Goal: Information Seeking & Learning: Learn about a topic

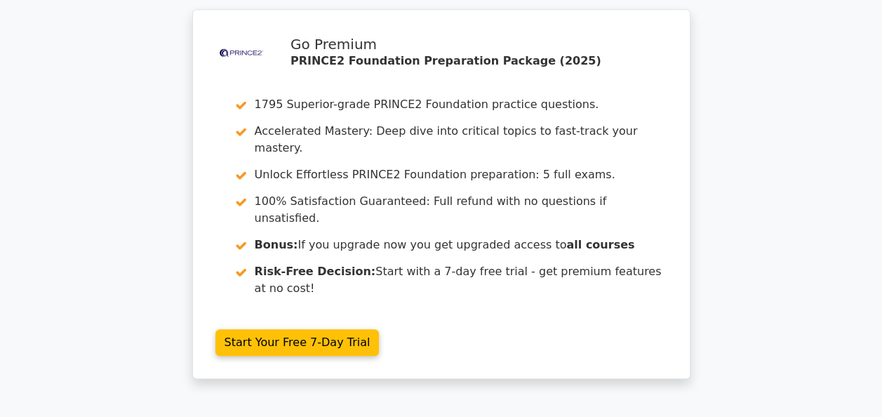
scroll to position [3047, 0]
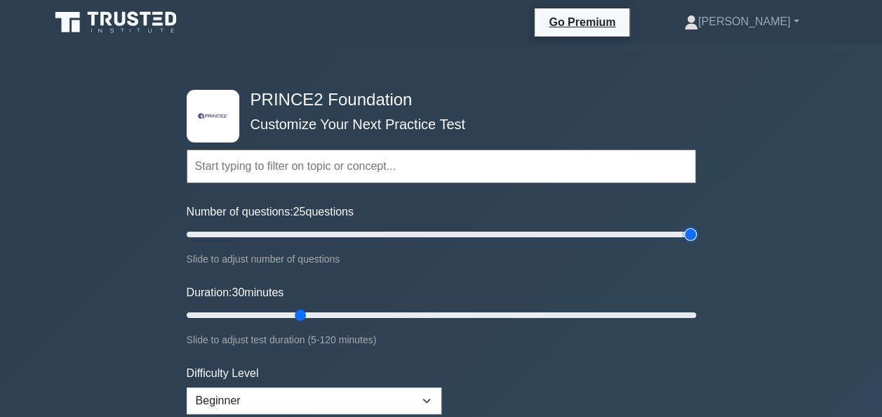
click at [687, 238] on input "Number of questions: 25 questions" at bounding box center [441, 234] width 509 height 17
click at [426, 232] on input "Number of questions: 95 questions" at bounding box center [441, 234] width 509 height 17
click at [351, 241] on input "Number of questions: 65 questions" at bounding box center [441, 234] width 509 height 17
type input "60"
click at [335, 234] on input "Number of questions: 60 questions" at bounding box center [441, 234] width 509 height 17
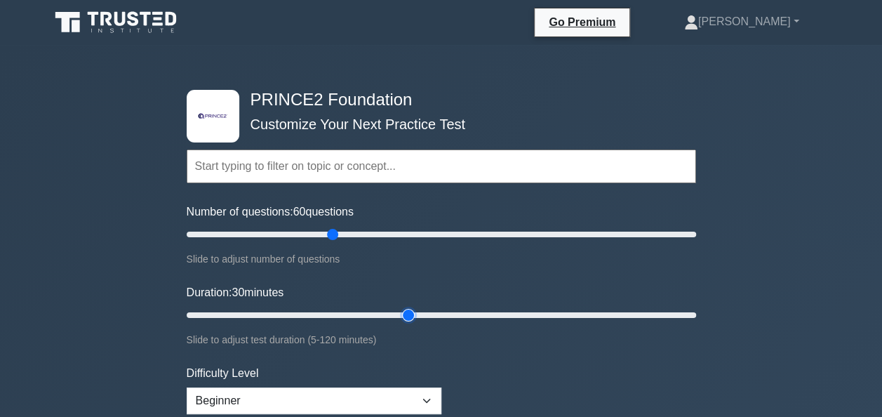
click at [408, 320] on input "Duration: 30 minutes" at bounding box center [441, 315] width 509 height 17
click at [417, 314] on input "Duration: 55 minutes" at bounding box center [441, 315] width 509 height 17
type input "60"
click at [428, 314] on input "Duration: 60 minutes" at bounding box center [441, 315] width 509 height 17
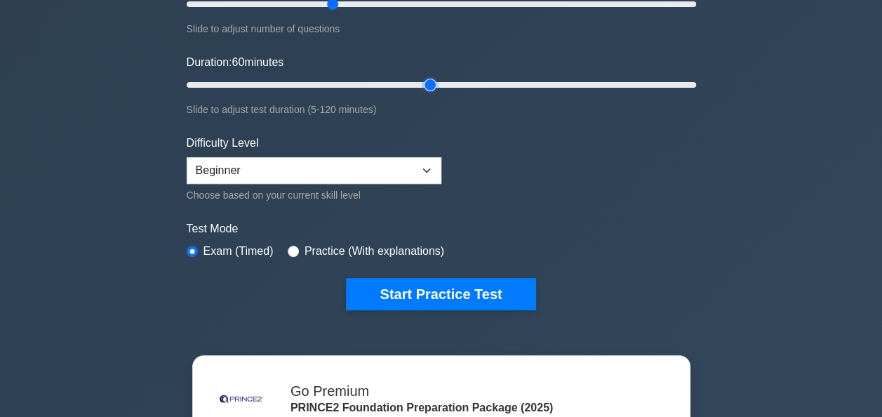
scroll to position [234, 0]
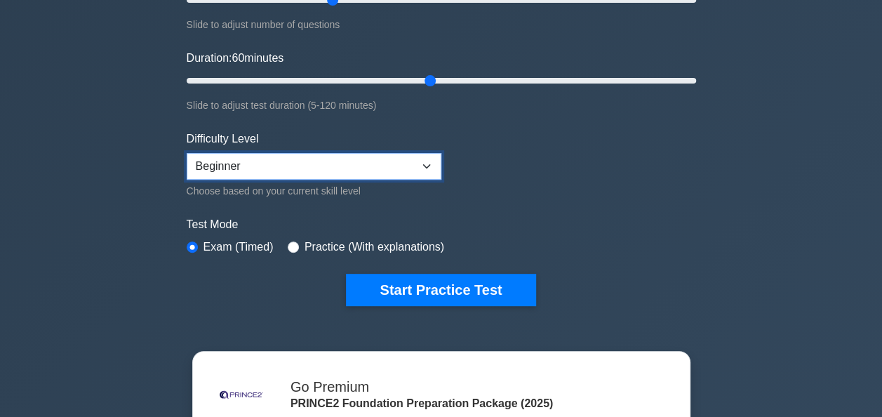
click at [422, 167] on select "Beginner Intermediate Expert" at bounding box center [314, 166] width 255 height 27
click at [187, 153] on select "Beginner Intermediate Expert" at bounding box center [314, 166] width 255 height 27
click at [420, 166] on select "Beginner Intermediate Expert" at bounding box center [314, 166] width 255 height 27
select select "expert"
click at [187, 153] on select "Beginner Intermediate Expert" at bounding box center [314, 166] width 255 height 27
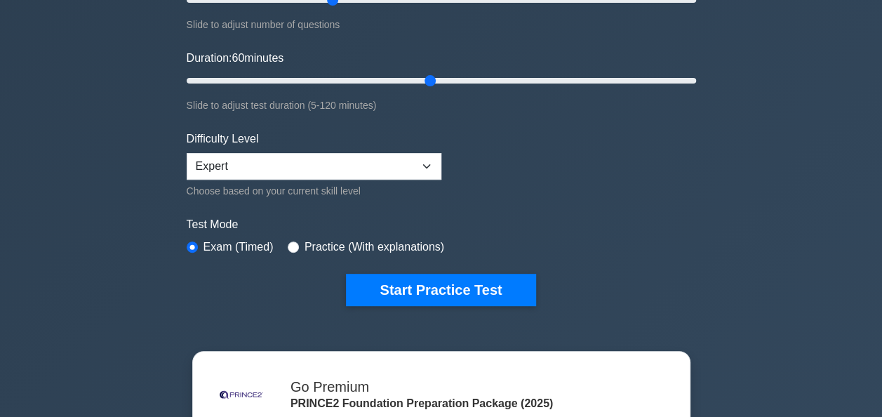
click at [408, 55] on div "Duration: 60 minutes Slide to adjust test duration (5-120 minutes)" at bounding box center [441, 82] width 509 height 64
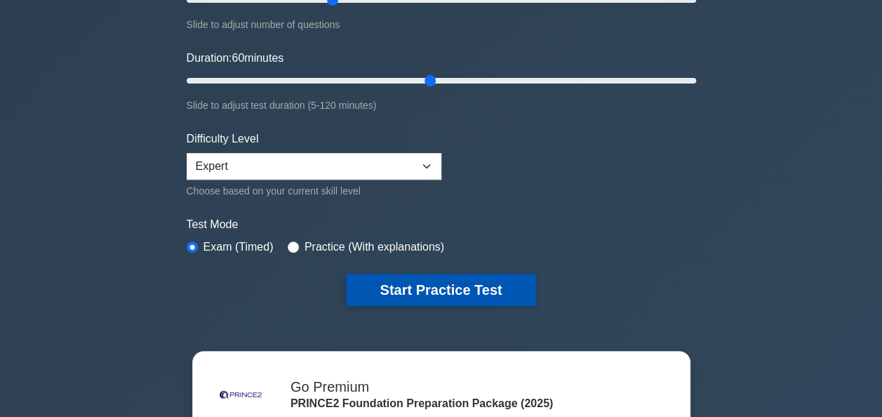
click at [431, 294] on button "Start Practice Test" at bounding box center [440, 290] width 189 height 32
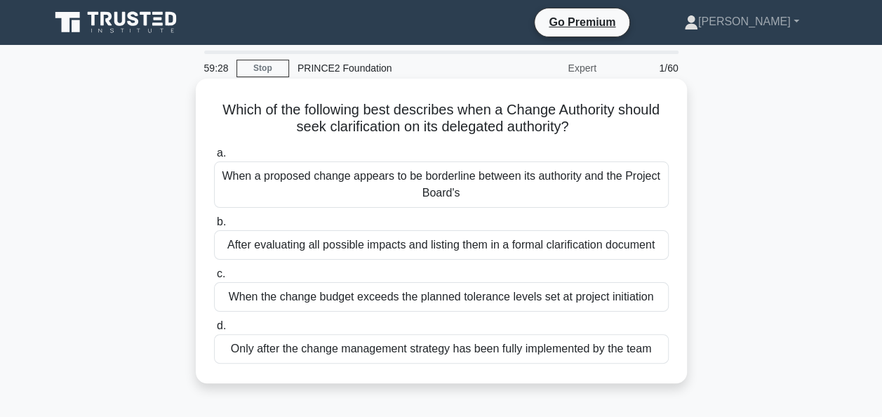
click at [362, 301] on div "When the change budget exceeds the planned tolerance levels set at project init…" at bounding box center [441, 296] width 455 height 29
click at [214, 279] on input "c. When the change budget exceeds the planned tolerance levels set at project i…" at bounding box center [214, 273] width 0 height 9
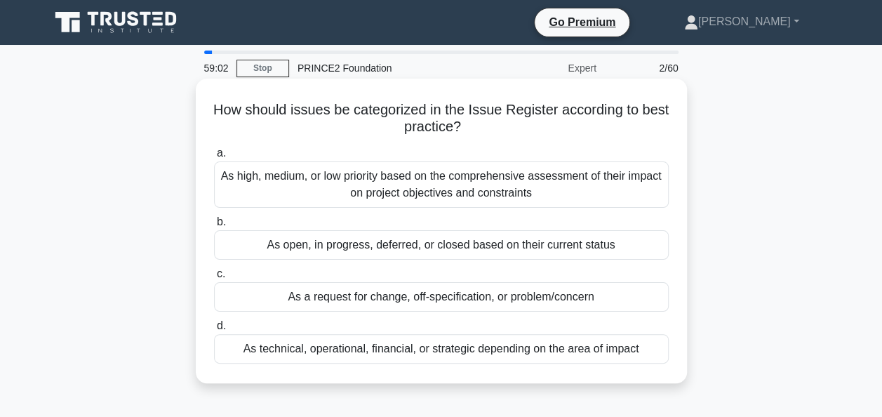
click at [324, 253] on div "As open, in progress, deferred, or closed based on their current status" at bounding box center [441, 244] width 455 height 29
click at [214, 227] on input "b. As open, in progress, deferred, or closed based on their current status" at bounding box center [214, 221] width 0 height 9
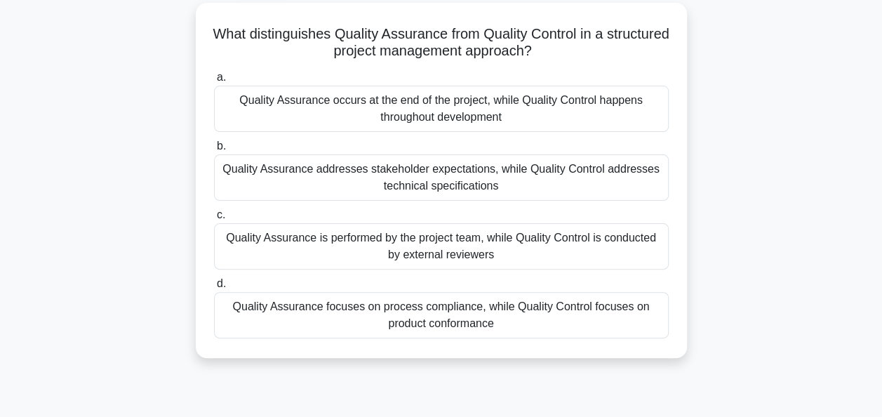
scroll to position [58, 0]
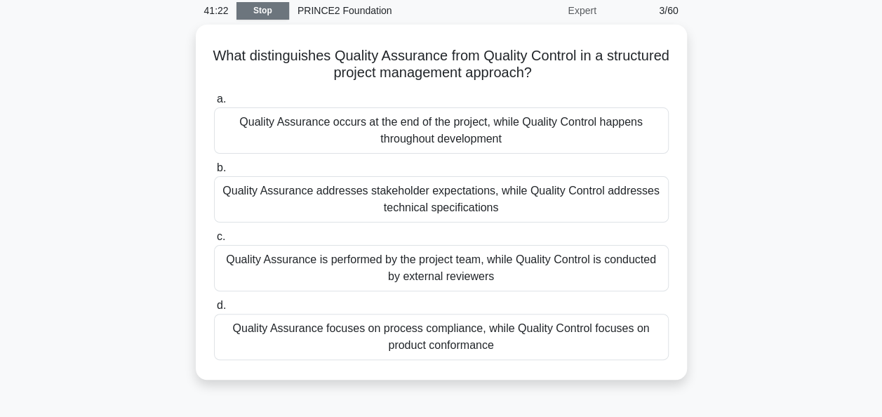
click at [273, 8] on link "Stop" at bounding box center [262, 11] width 53 height 18
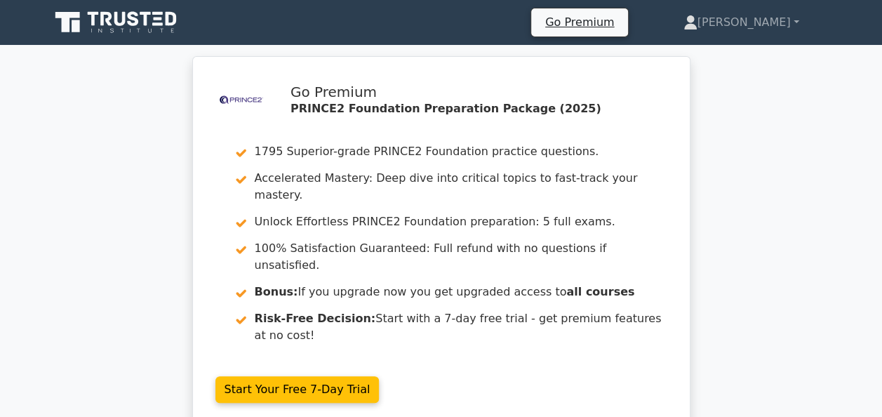
click at [881, 118] on div ".st0{fill-rule:evenodd;clip-rule:evenodd;fill:#000041;} .st1{fill-rule:evenodd;…" at bounding box center [441, 249] width 882 height 387
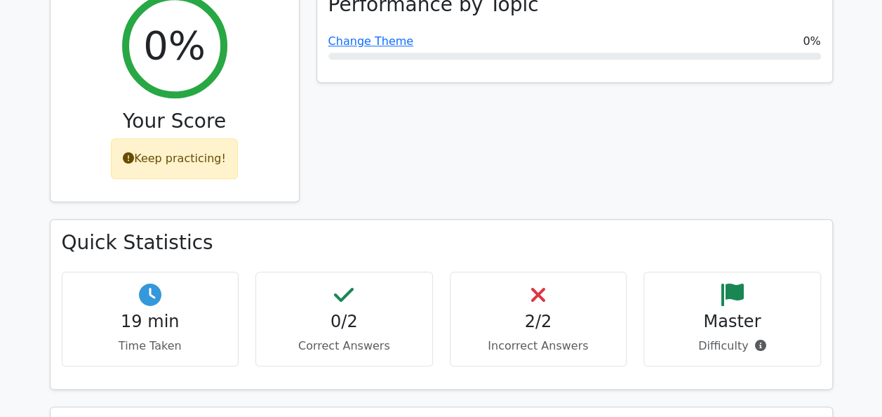
scroll to position [767, 0]
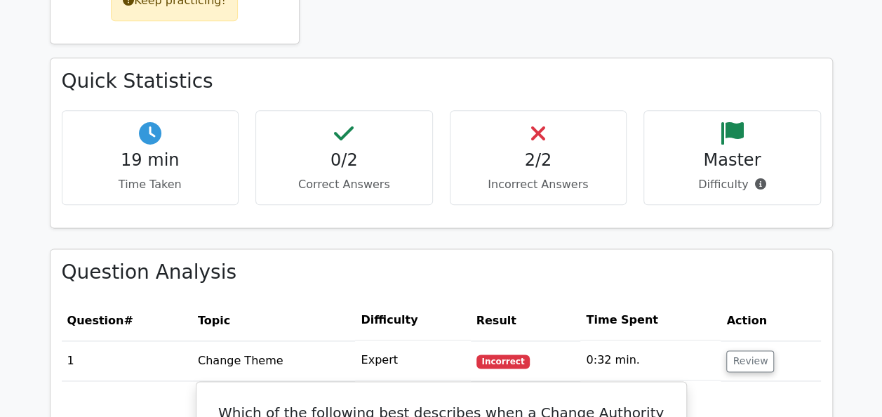
click at [709, 176] on p "Difficulty" at bounding box center [732, 184] width 154 height 17
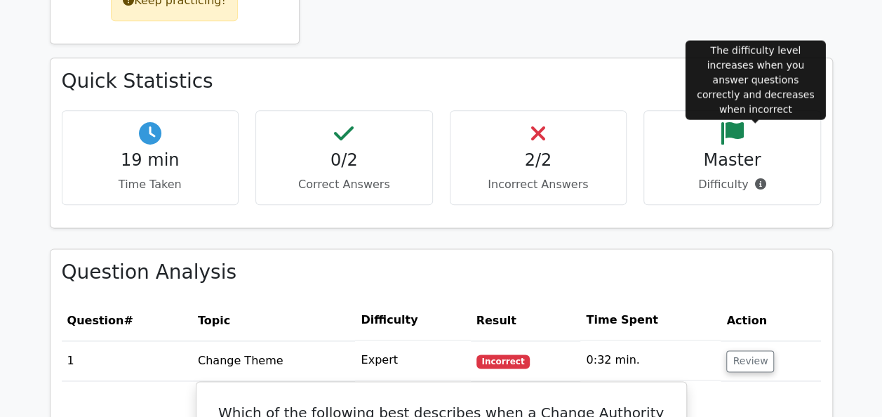
click at [754, 178] on icon at bounding box center [759, 183] width 11 height 11
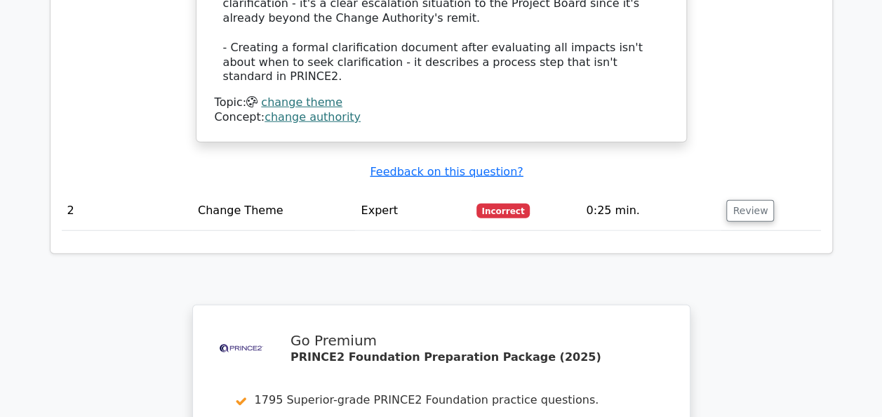
scroll to position [2124, 0]
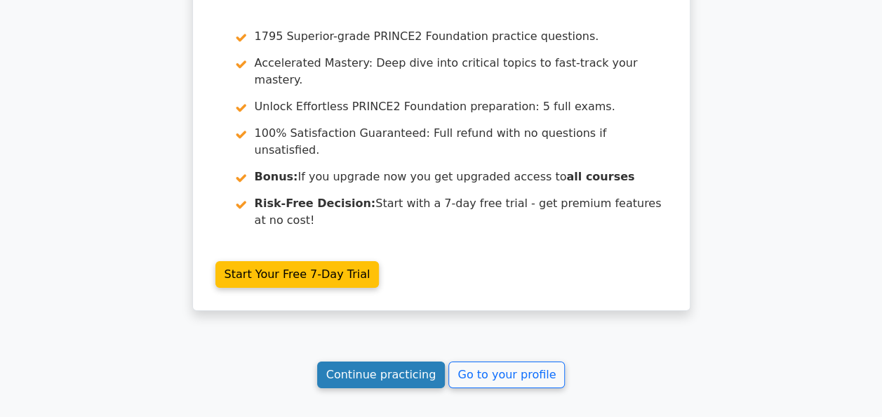
click at [396, 361] on link "Continue practicing" at bounding box center [381, 374] width 128 height 27
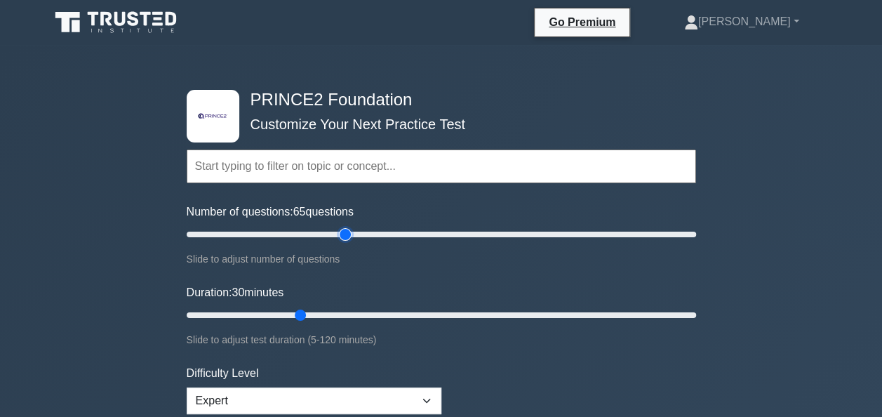
click at [344, 234] on input "Number of questions: 65 questions" at bounding box center [441, 234] width 509 height 17
click at [325, 229] on input "Number of questions: 65 questions" at bounding box center [441, 234] width 509 height 17
type input "60"
click at [332, 229] on input "Number of questions: 55 questions" at bounding box center [441, 234] width 509 height 17
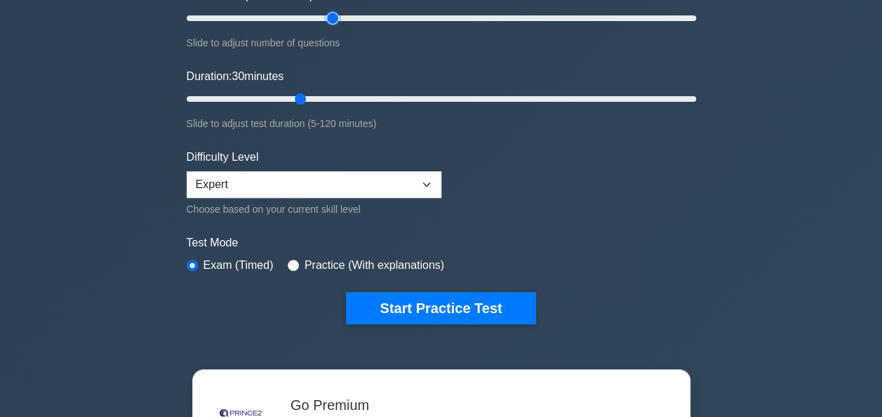
scroll to position [248, 0]
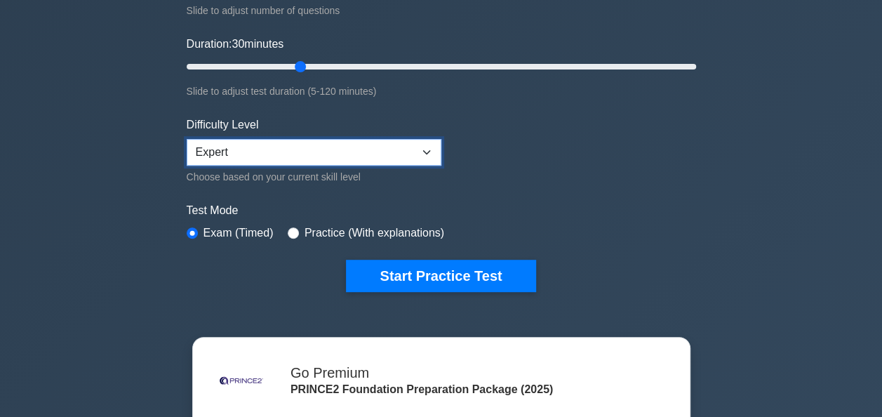
click at [427, 152] on select "Beginner Intermediate Expert" at bounding box center [314, 152] width 255 height 27
select select "beginner"
click at [187, 139] on select "Beginner Intermediate Expert" at bounding box center [314, 152] width 255 height 27
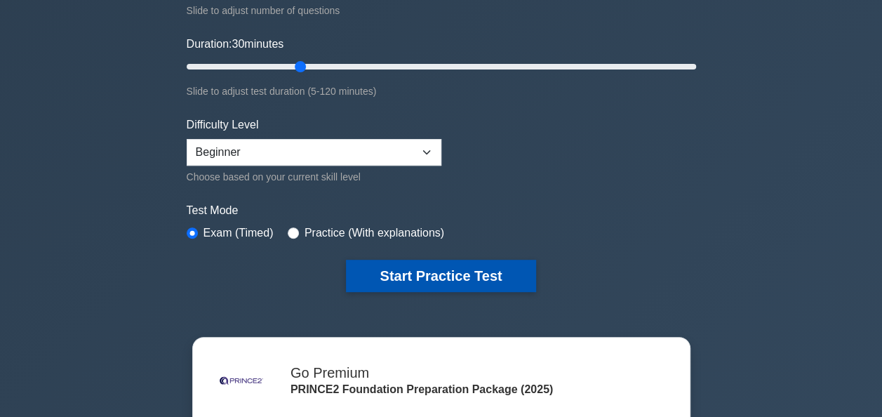
click at [401, 278] on button "Start Practice Test" at bounding box center [440, 276] width 189 height 32
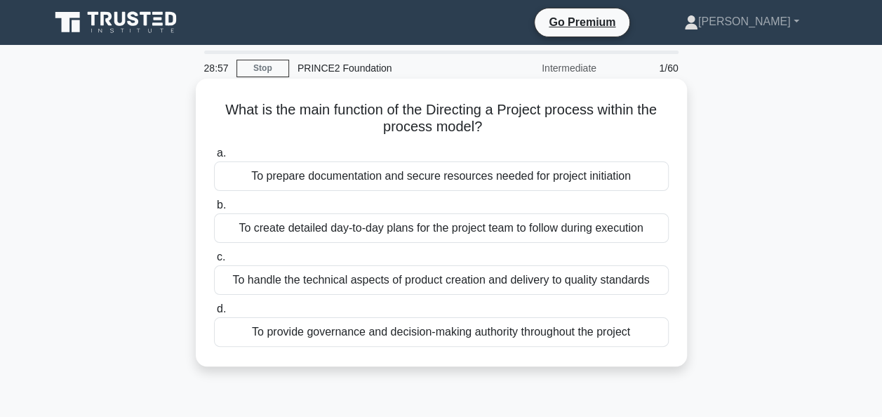
click at [280, 236] on div "To create detailed day-to-day plans for the project team to follow during execu…" at bounding box center [441, 227] width 455 height 29
click at [214, 210] on input "b. To create detailed day-to-day plans for the project team to follow during ex…" at bounding box center [214, 205] width 0 height 9
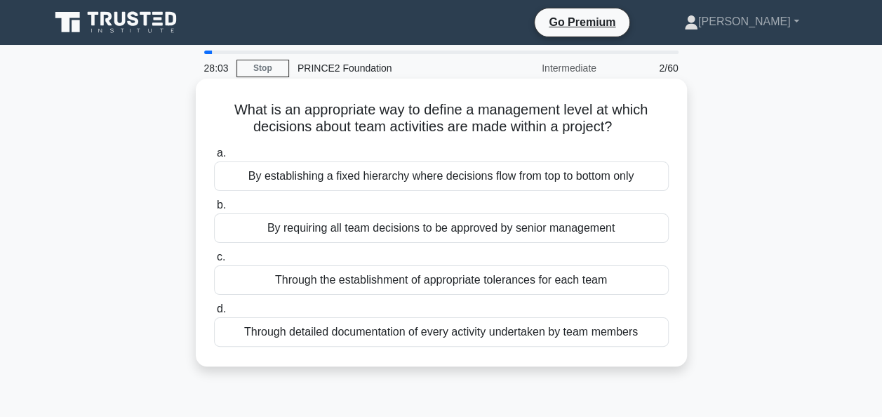
click at [346, 230] on div "By requiring all team decisions to be approved by senior management" at bounding box center [441, 227] width 455 height 29
click at [214, 210] on input "b. By requiring all team decisions to be approved by senior management" at bounding box center [214, 205] width 0 height 9
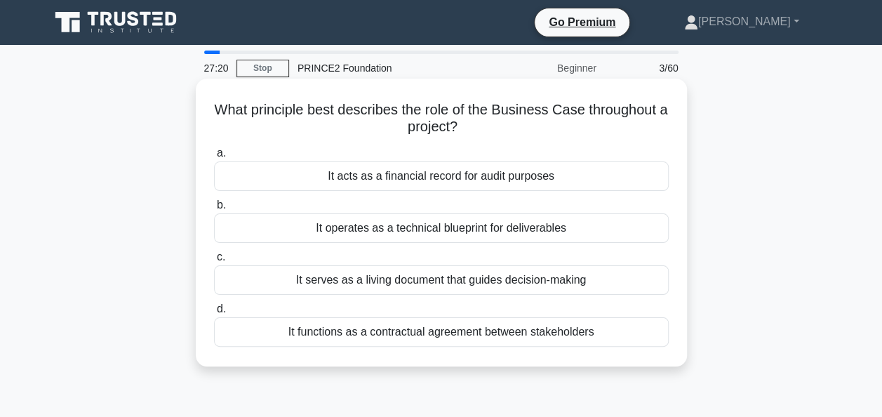
click at [382, 239] on div "It operates as a technical blueprint for deliverables" at bounding box center [441, 227] width 455 height 29
click at [214, 210] on input "b. It operates as a technical blueprint for deliverables" at bounding box center [214, 205] width 0 height 9
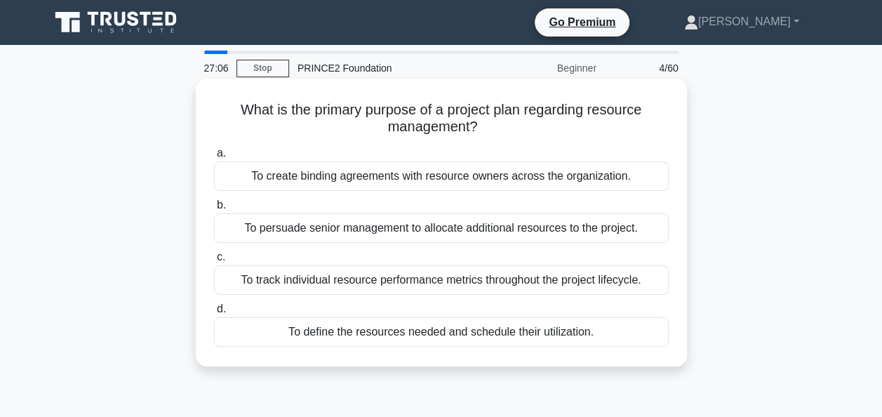
click at [319, 328] on div "To define the resources needed and schedule their utilization." at bounding box center [441, 331] width 455 height 29
click at [214, 314] on input "d. To define the resources needed and schedule their utilization." at bounding box center [214, 308] width 0 height 9
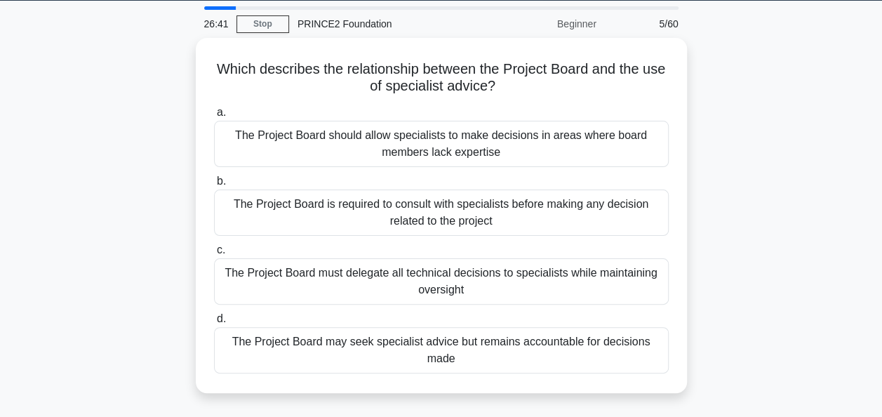
scroll to position [45, 0]
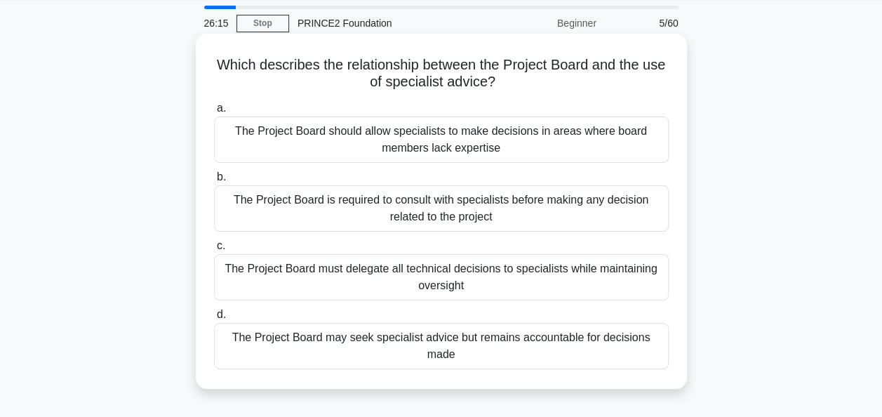
click at [525, 203] on div "The Project Board is required to consult with specialists before making any dec…" at bounding box center [441, 208] width 455 height 46
click at [214, 182] on input "b. The Project Board is required to consult with specialists before making any …" at bounding box center [214, 177] width 0 height 9
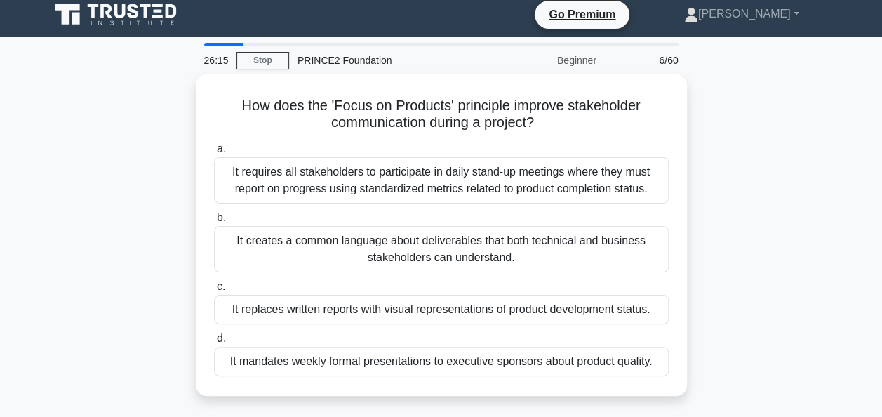
scroll to position [0, 0]
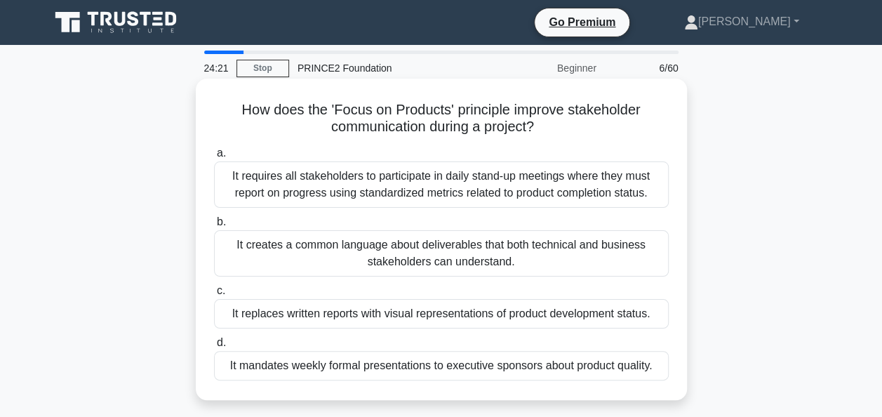
click at [408, 179] on div "It requires all stakeholders to participate in daily stand-up meetings where th…" at bounding box center [441, 184] width 455 height 46
click at [214, 158] on input "a. It requires all stakeholders to participate in daily stand-up meetings where…" at bounding box center [214, 153] width 0 height 9
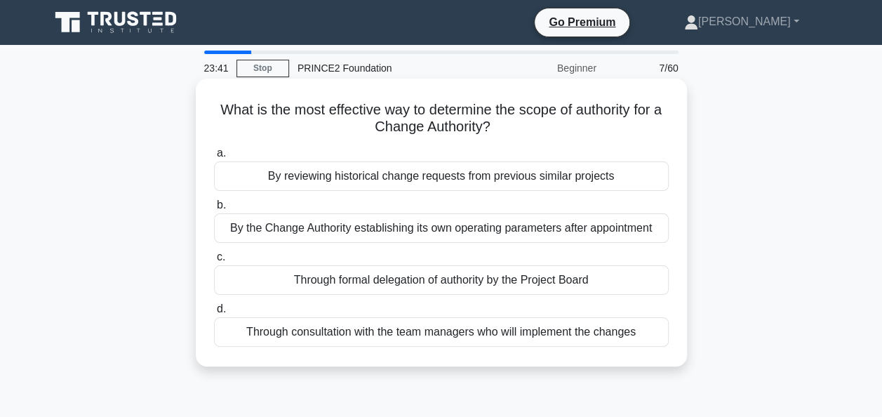
click at [401, 279] on div "Through formal delegation of authority by the Project Board" at bounding box center [441, 279] width 455 height 29
click at [214, 262] on input "c. Through formal delegation of authority by the Project Board" at bounding box center [214, 257] width 0 height 9
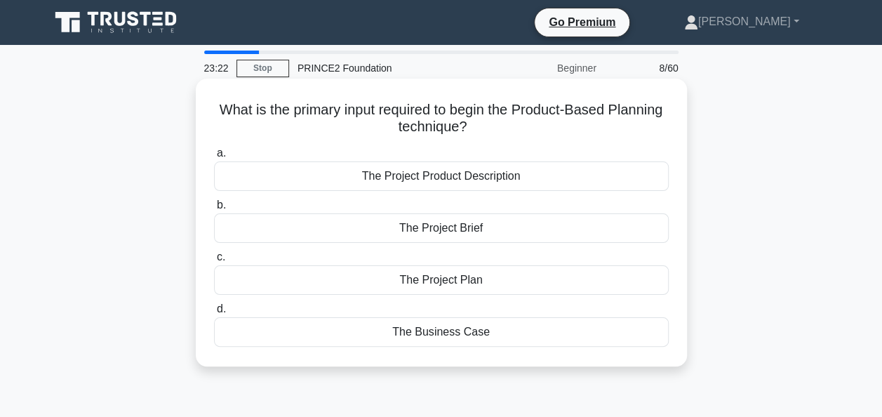
click at [396, 231] on div "The Project Brief" at bounding box center [441, 227] width 455 height 29
click at [214, 210] on input "b. The Project Brief" at bounding box center [214, 205] width 0 height 9
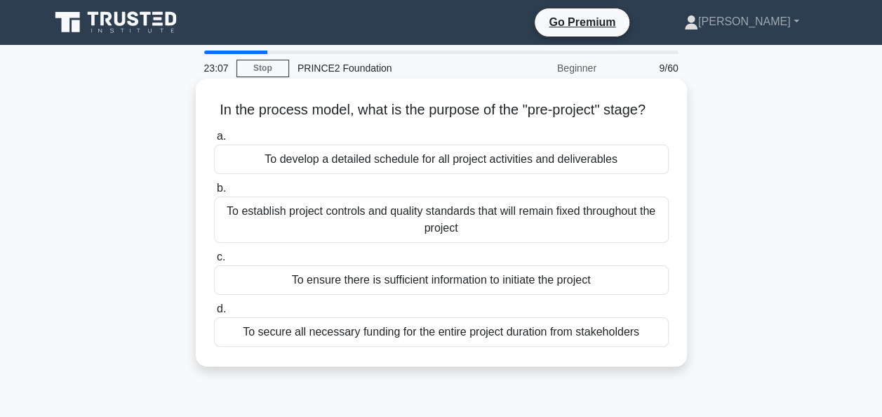
click at [365, 242] on div "To establish project controls and quality standards that will remain fixed thro…" at bounding box center [441, 219] width 455 height 46
click at [214, 193] on input "b. To establish project controls and quality standards that will remain fixed t…" at bounding box center [214, 188] width 0 height 9
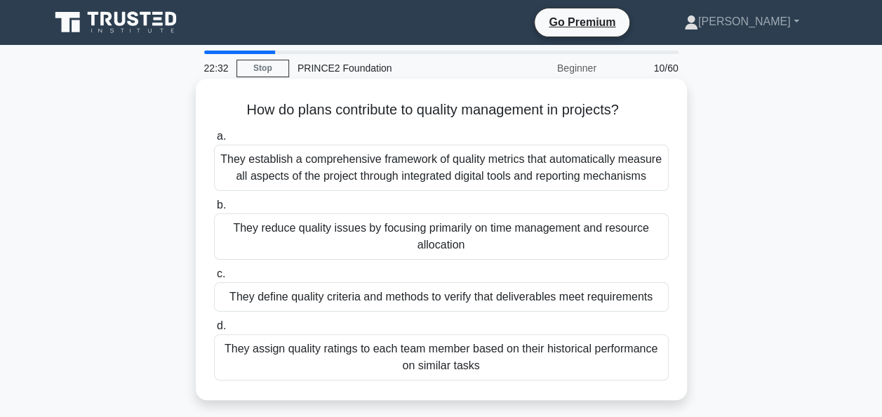
click at [398, 302] on div "They define quality criteria and methods to verify that deliverables meet requi…" at bounding box center [441, 296] width 455 height 29
click at [214, 279] on input "c. They define quality criteria and methods to verify that deliverables meet re…" at bounding box center [214, 273] width 0 height 9
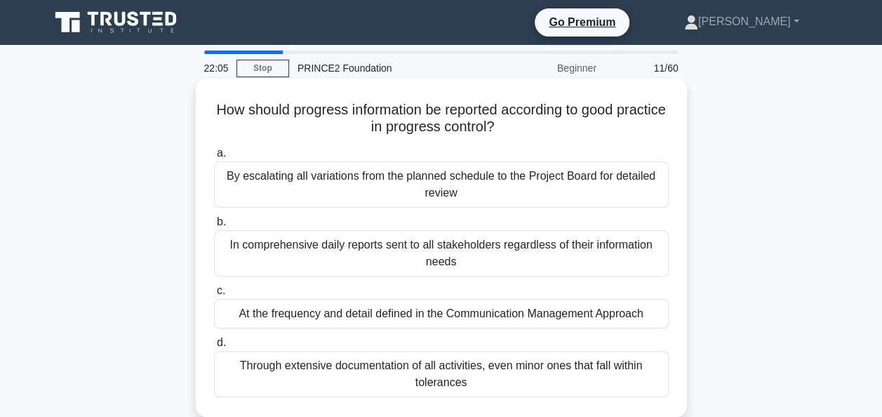
click at [374, 368] on div "Through extensive documentation of all activities, even minor ones that fall wi…" at bounding box center [441, 374] width 455 height 46
click at [214, 347] on input "d. Through extensive documentation of all activities, even minor ones that fall…" at bounding box center [214, 342] width 0 height 9
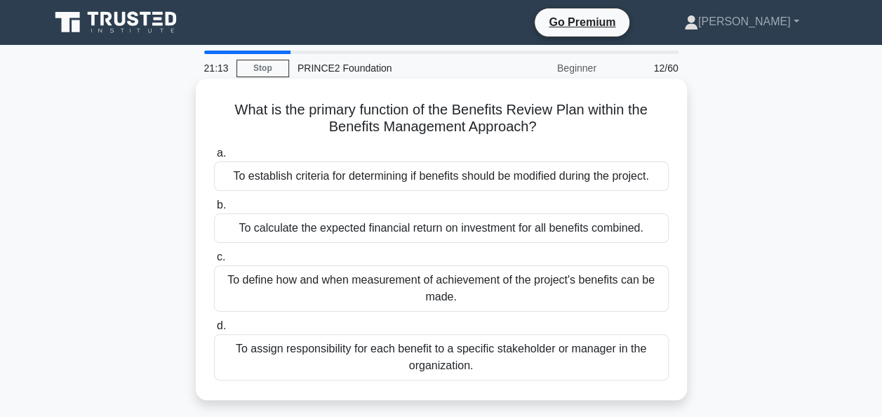
click at [469, 286] on div "To define how and when measurement of achievement of the project's benefits can…" at bounding box center [441, 288] width 455 height 46
click at [214, 262] on input "c. To define how and when measurement of achievement of the project's benefits …" at bounding box center [214, 257] width 0 height 9
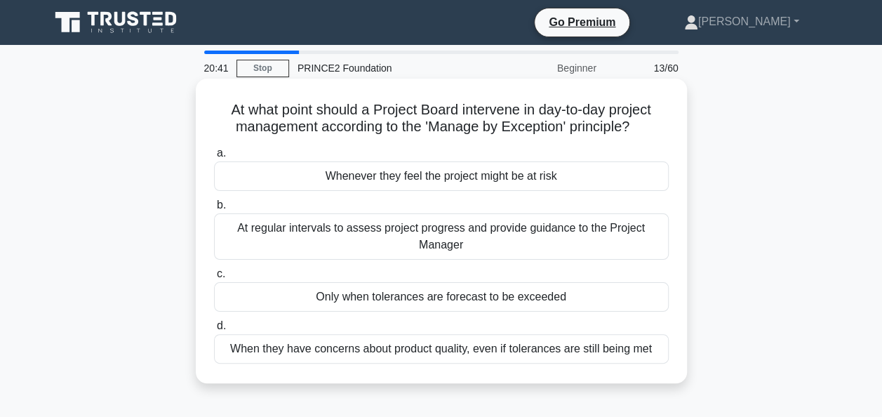
drag, startPoint x: 425, startPoint y: 229, endPoint x: 374, endPoint y: 226, distance: 51.3
click at [374, 226] on div "At regular intervals to assess project progress and provide guidance to the Pro…" at bounding box center [441, 236] width 455 height 46
drag, startPoint x: 374, startPoint y: 226, endPoint x: 321, endPoint y: 260, distance: 62.5
click at [321, 260] on div "At regular intervals to assess project progress and provide guidance to the Pro…" at bounding box center [441, 236] width 455 height 46
click at [214, 210] on input "b. At regular intervals to assess project progress and provide guidance to the …" at bounding box center [214, 205] width 0 height 9
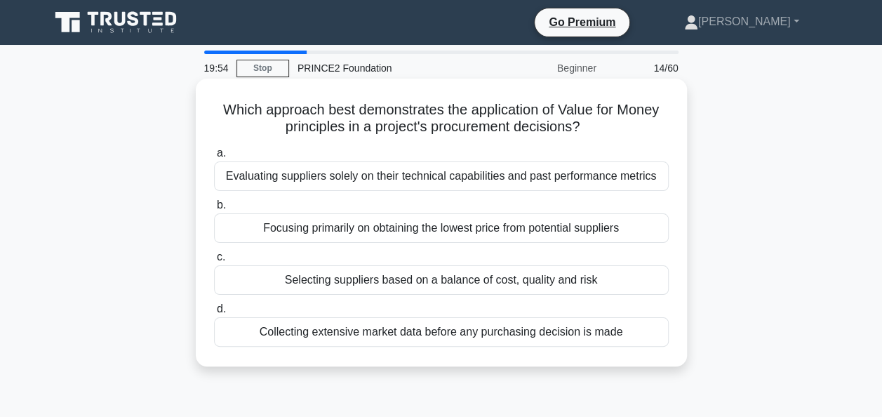
drag, startPoint x: 313, startPoint y: 283, endPoint x: 306, endPoint y: 340, distance: 56.6
click at [306, 340] on div "a. Evaluating suppliers solely on their technical capabilities and past perform…" at bounding box center [441, 246] width 471 height 208
click at [306, 340] on div "Collecting extensive market data before any purchasing decision is made" at bounding box center [441, 331] width 455 height 29
click at [214, 314] on input "d. Collecting extensive market data before any purchasing decision is made" at bounding box center [214, 308] width 0 height 9
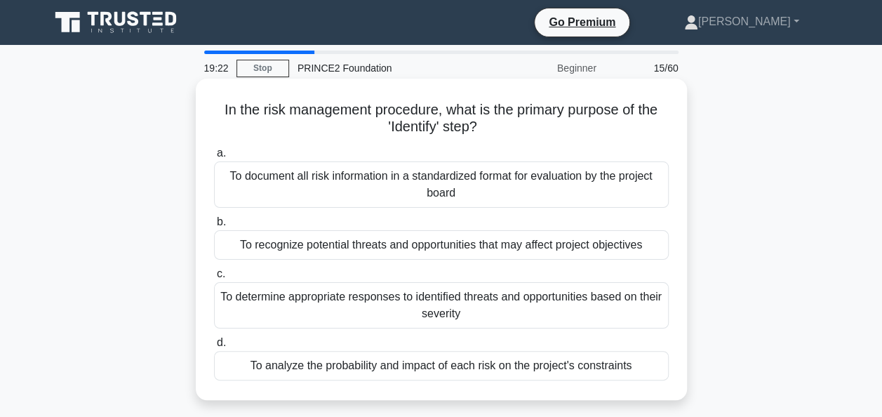
click at [337, 237] on div "To recognize potential threats and opportunities that may affect project object…" at bounding box center [441, 244] width 455 height 29
click at [214, 227] on input "b. To recognize potential threats and opportunities that may affect project obj…" at bounding box center [214, 221] width 0 height 9
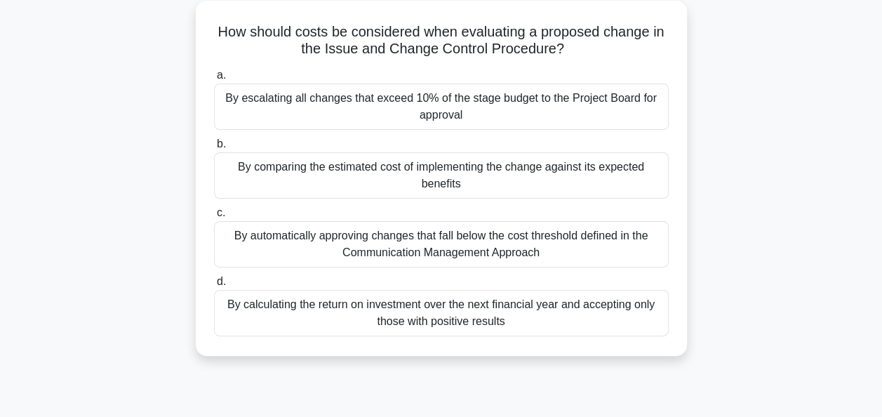
scroll to position [71, 0]
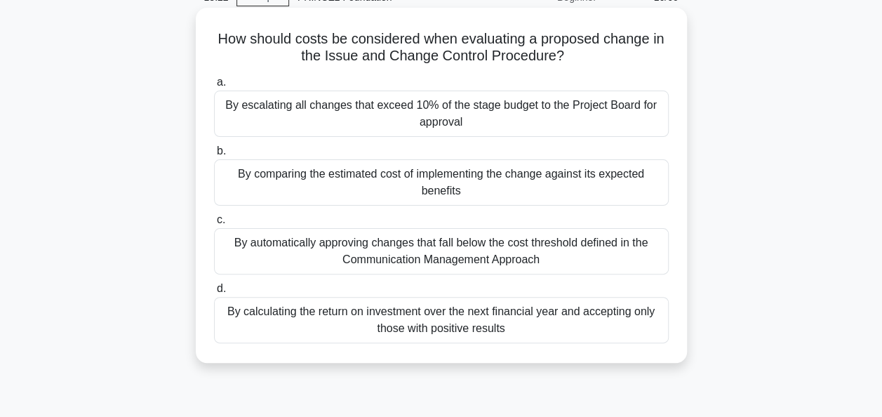
click at [495, 188] on div "By comparing the estimated cost of implementing the change against its expected…" at bounding box center [441, 182] width 455 height 46
click at [214, 156] on input "b. By comparing the estimated cost of implementing the change against its expec…" at bounding box center [214, 151] width 0 height 9
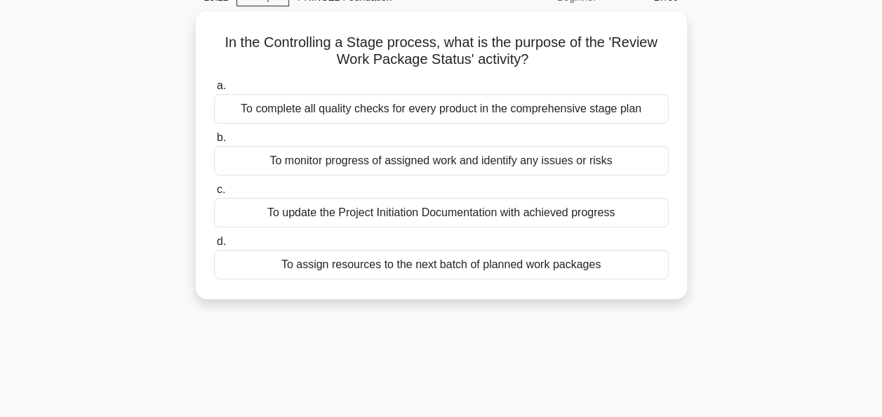
scroll to position [0, 0]
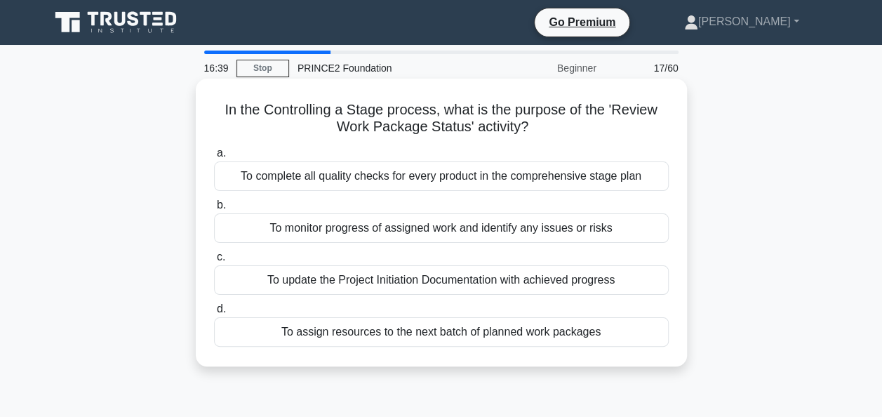
click at [334, 234] on div "To monitor progress of assigned work and identify any issues or risks" at bounding box center [441, 227] width 455 height 29
click at [214, 210] on input "b. To monitor progress of assigned work and identify any issues or risks" at bounding box center [214, 205] width 0 height 9
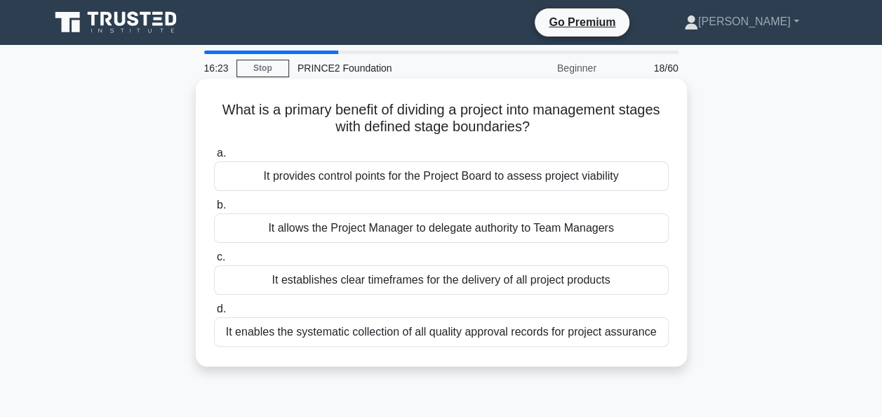
click at [396, 182] on div "It provides control points for the Project Board to assess project viability" at bounding box center [441, 175] width 455 height 29
click at [214, 158] on input "a. It provides control points for the Project Board to assess project viability" at bounding box center [214, 153] width 0 height 9
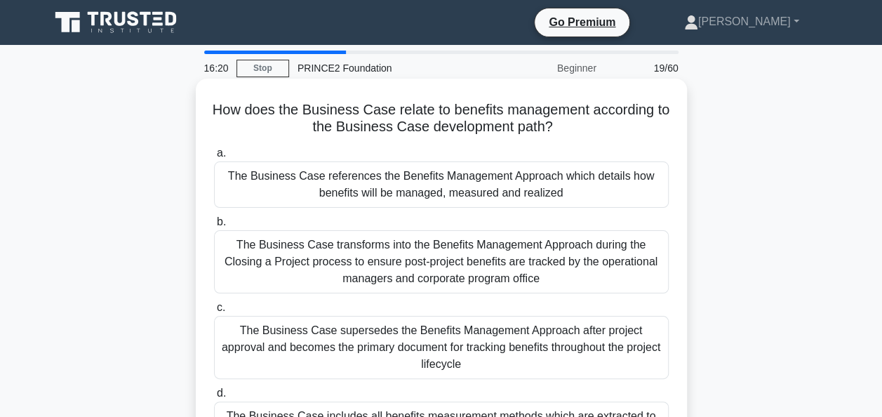
click at [334, 125] on h5 "How does the Business Case relate to benefits management according to the Busin…" at bounding box center [441, 118] width 457 height 35
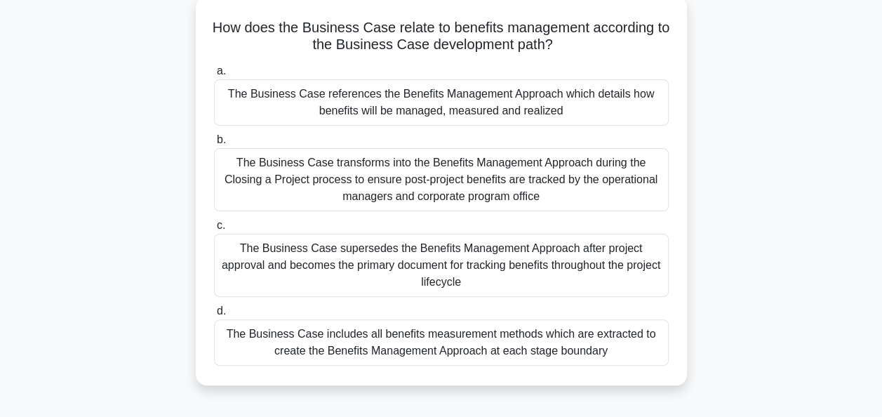
scroll to position [79, 0]
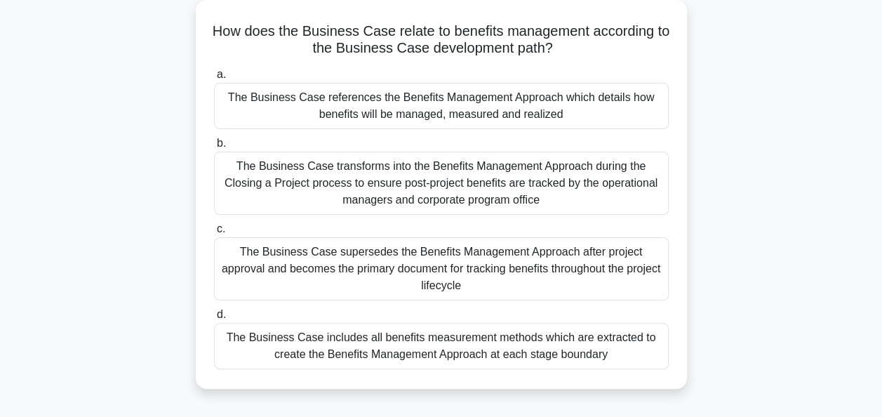
click at [377, 324] on div "The Business Case includes all benefits measurement methods which are extracted…" at bounding box center [441, 346] width 455 height 46
click at [214, 319] on input "d. The Business Case includes all benefits measurement methods which are extrac…" at bounding box center [214, 314] width 0 height 9
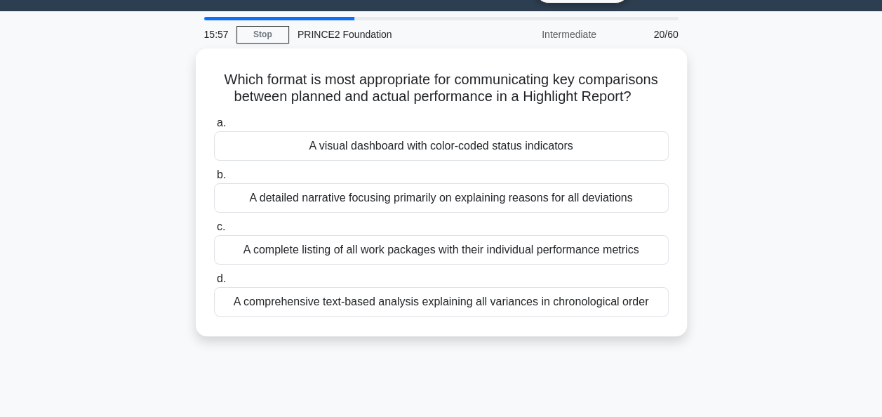
scroll to position [0, 0]
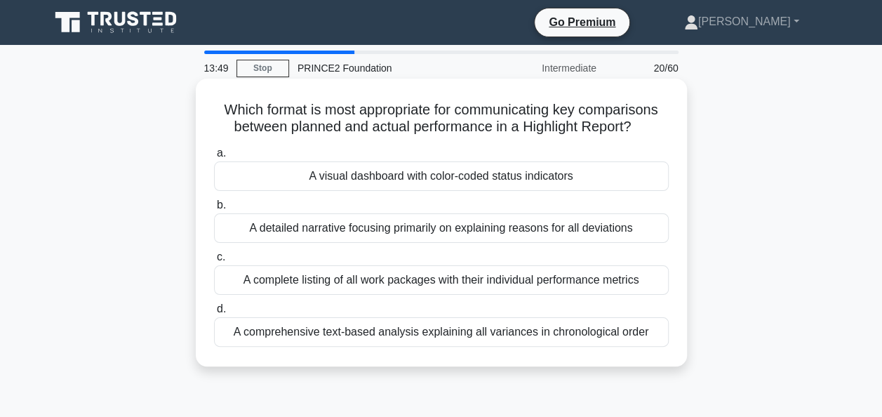
click at [328, 180] on div "A visual dashboard with color-coded status indicators" at bounding box center [441, 175] width 455 height 29
click at [214, 158] on input "a. A visual dashboard with color-coded status indicators" at bounding box center [214, 153] width 0 height 9
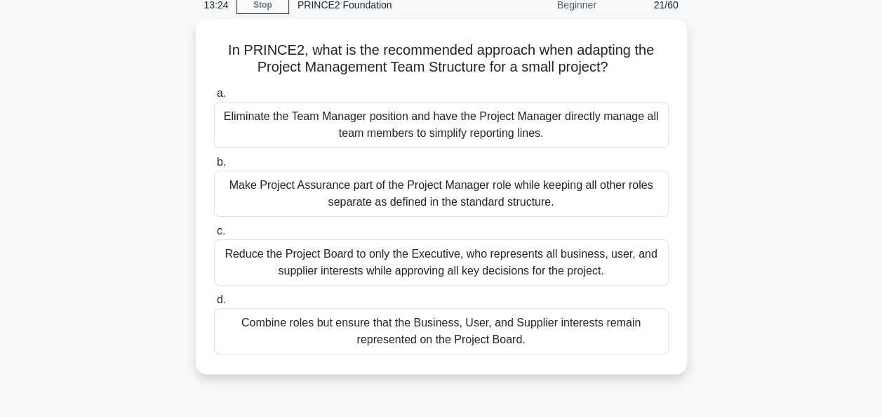
scroll to position [65, 0]
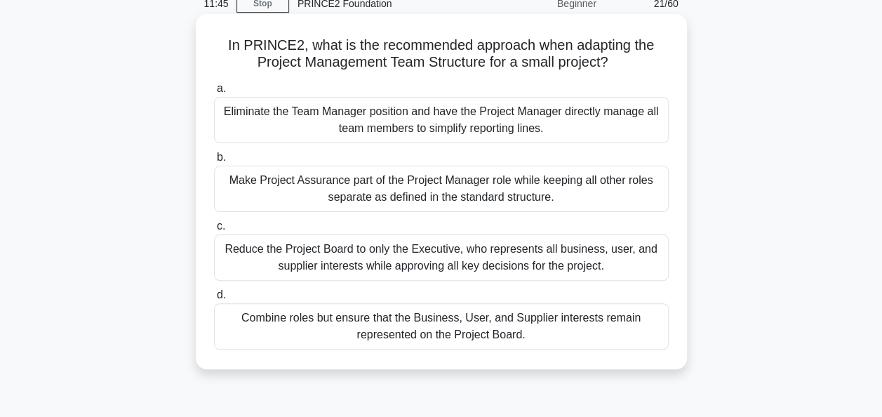
click at [398, 126] on div "Eliminate the Team Manager position and have the Project Manager directly manag…" at bounding box center [441, 120] width 455 height 46
click at [214, 93] on input "a. Eliminate the Team Manager position and have the Project Manager directly ma…" at bounding box center [214, 88] width 0 height 9
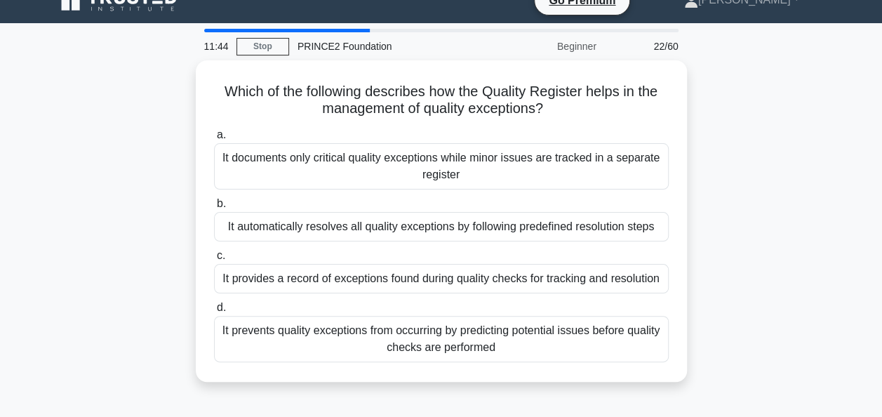
scroll to position [0, 0]
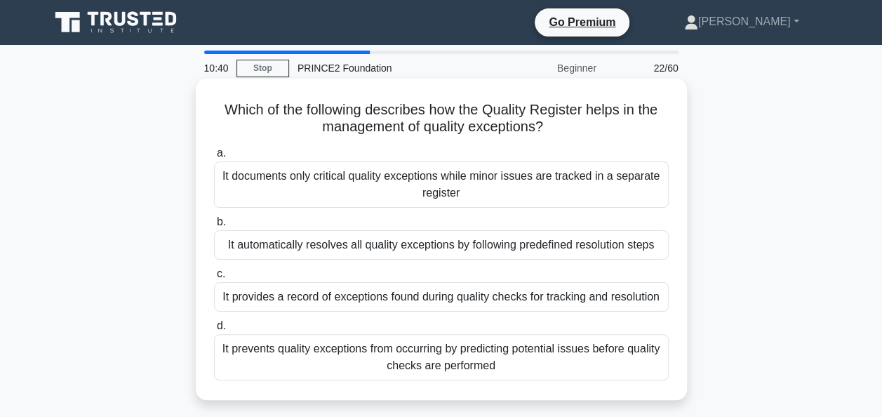
click at [326, 187] on div "It documents only critical quality exceptions while minor issues are tracked in…" at bounding box center [441, 184] width 455 height 46
click at [214, 158] on input "a. It documents only critical quality exceptions while minor issues are tracked…" at bounding box center [214, 153] width 0 height 9
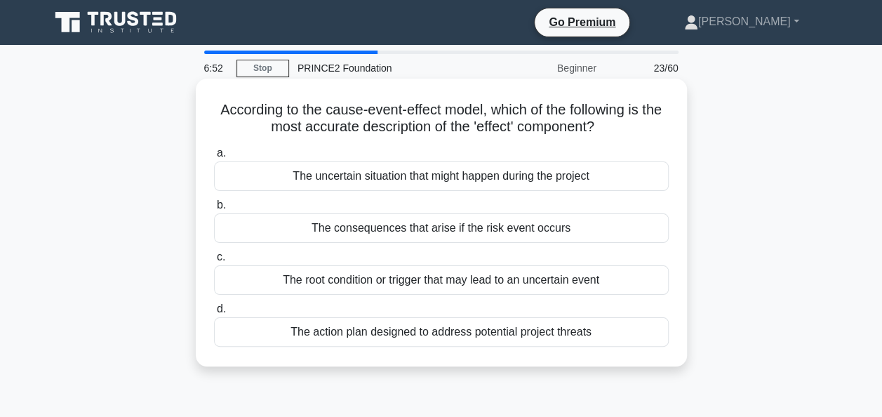
click at [340, 229] on div "The consequences that arise if the risk event occurs" at bounding box center [441, 227] width 455 height 29
click at [214, 210] on input "b. The consequences that arise if the risk event occurs" at bounding box center [214, 205] width 0 height 9
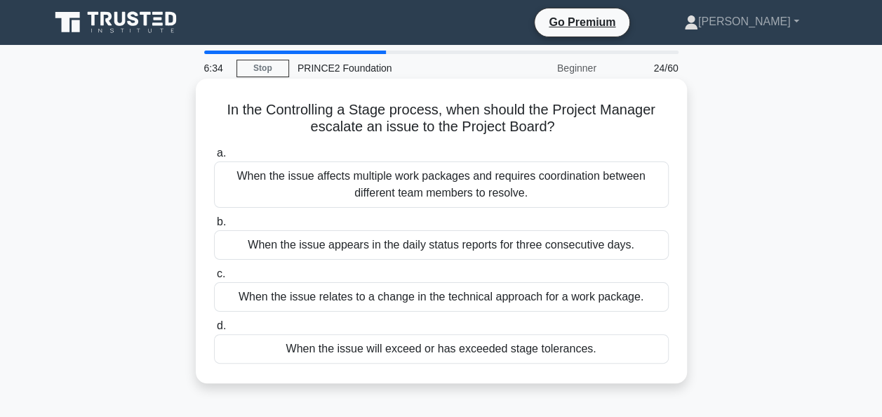
click at [379, 348] on div "When the issue will exceed or has exceeded stage tolerances." at bounding box center [441, 348] width 455 height 29
click at [214, 330] on input "d. When the issue will exceed or has exceeded stage tolerances." at bounding box center [214, 325] width 0 height 9
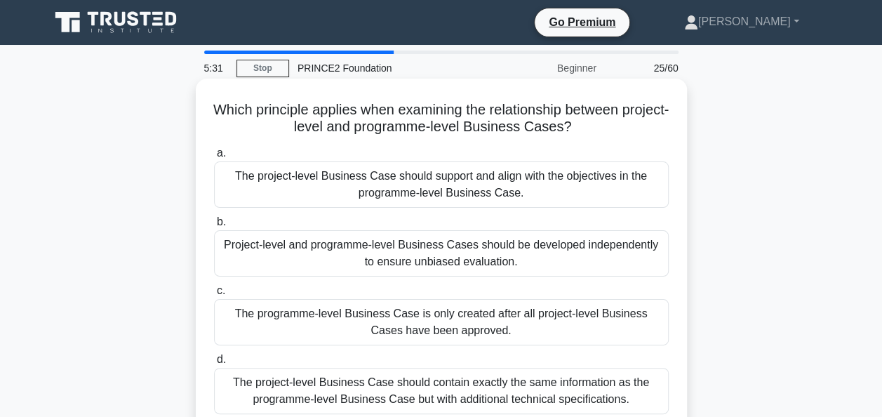
click at [404, 189] on div "The project-level Business Case should support and align with the objectives in…" at bounding box center [441, 184] width 455 height 46
click at [214, 158] on input "a. The project-level Business Case should support and align with the objectives…" at bounding box center [214, 153] width 0 height 9
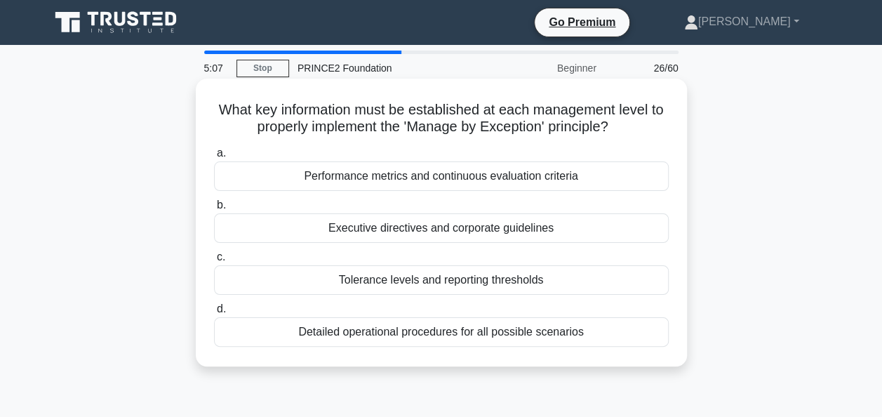
click at [428, 281] on div "Tolerance levels and reporting thresholds" at bounding box center [441, 279] width 455 height 29
click at [214, 262] on input "c. Tolerance levels and reporting thresholds" at bounding box center [214, 257] width 0 height 9
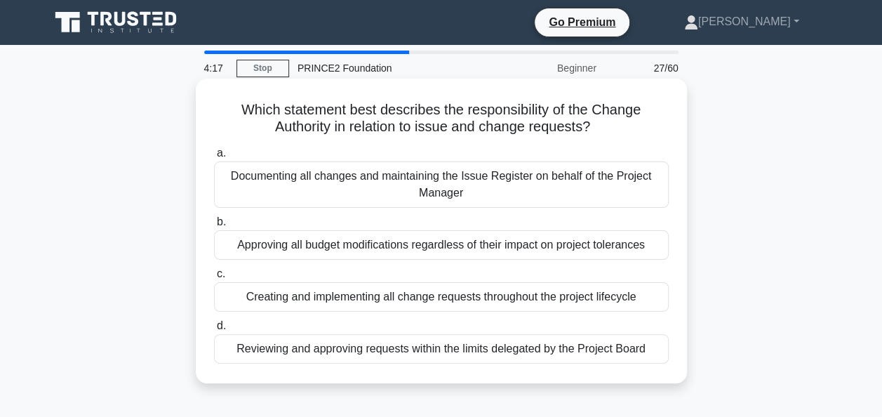
click at [264, 351] on div "Reviewing and approving requests within the limits delegated by the Project Boa…" at bounding box center [441, 348] width 455 height 29
click at [214, 330] on input "d. Reviewing and approving requests within the limits delegated by the Project …" at bounding box center [214, 325] width 0 height 9
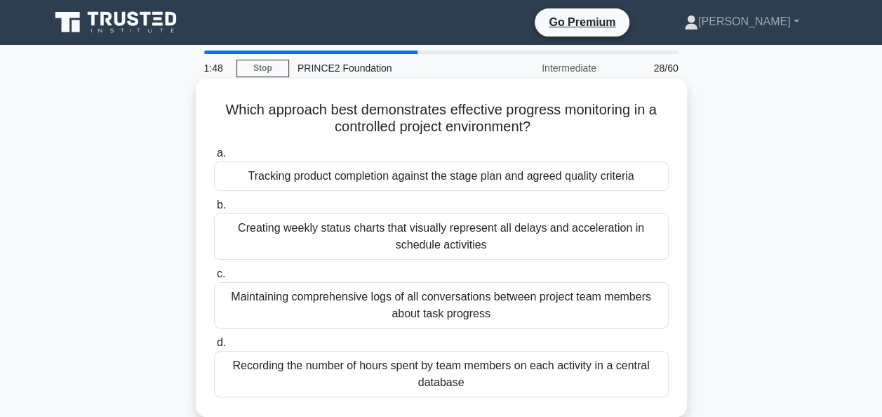
click at [438, 315] on div "Maintaining comprehensive logs of all conversations between project team member…" at bounding box center [441, 305] width 455 height 46
click at [214, 279] on input "c. Maintaining comprehensive logs of all conversations between project team mem…" at bounding box center [214, 273] width 0 height 9
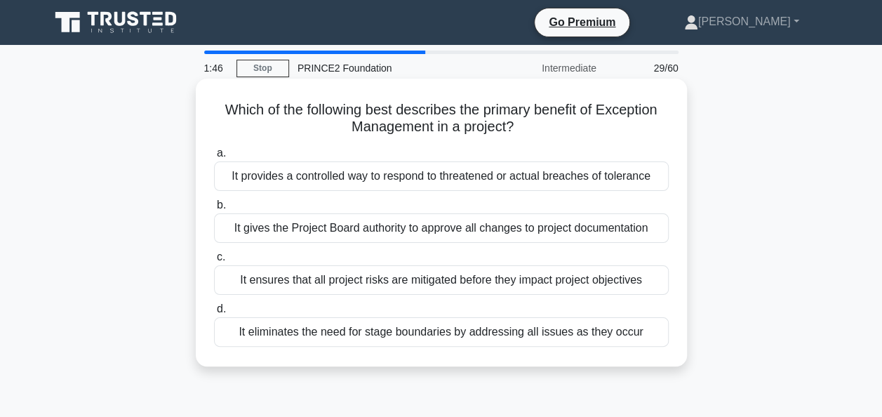
click at [237, 128] on h5 "Which of the following best describes the primary benefit of Exception Manageme…" at bounding box center [441, 118] width 457 height 35
click at [318, 229] on div "It gives the Project Board authority to approve all changes to project document…" at bounding box center [441, 227] width 455 height 29
click at [214, 210] on input "b. It gives the Project Board authority to approve all changes to project docum…" at bounding box center [214, 205] width 0 height 9
